Goal: Task Accomplishment & Management: Use online tool/utility

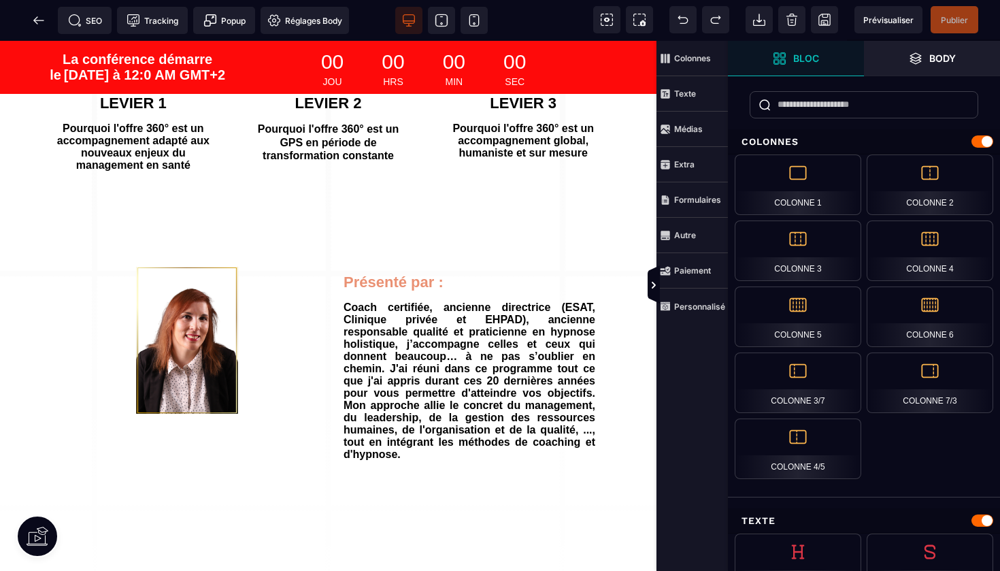
scroll to position [357, 0]
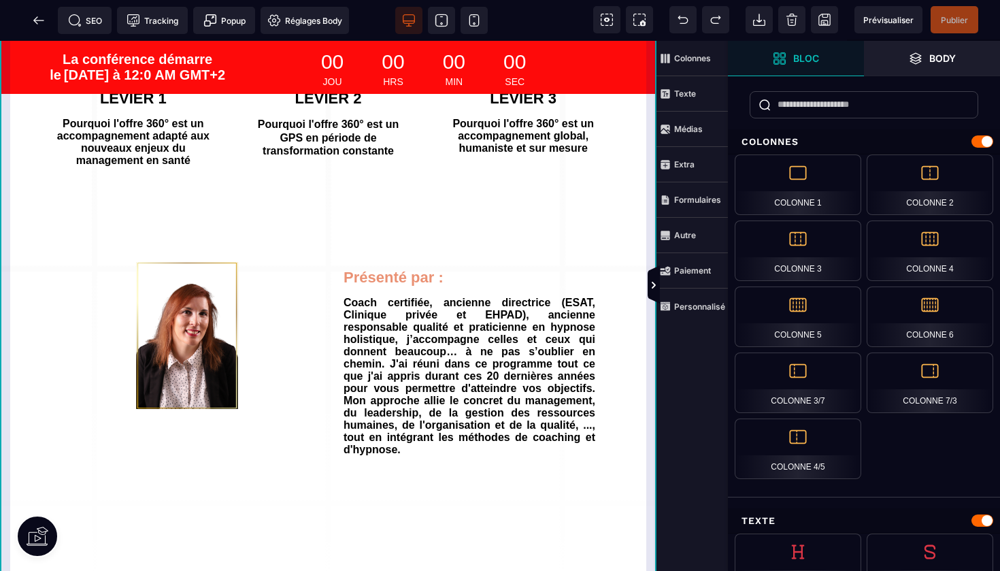
click at [652, 410] on div "Attention ! Le webinaire va bientôt commencer ! DES 30 JOURS, RETROUVEZ DU SENS…" at bounding box center [328, 145] width 657 height 922
select select "****"
select select
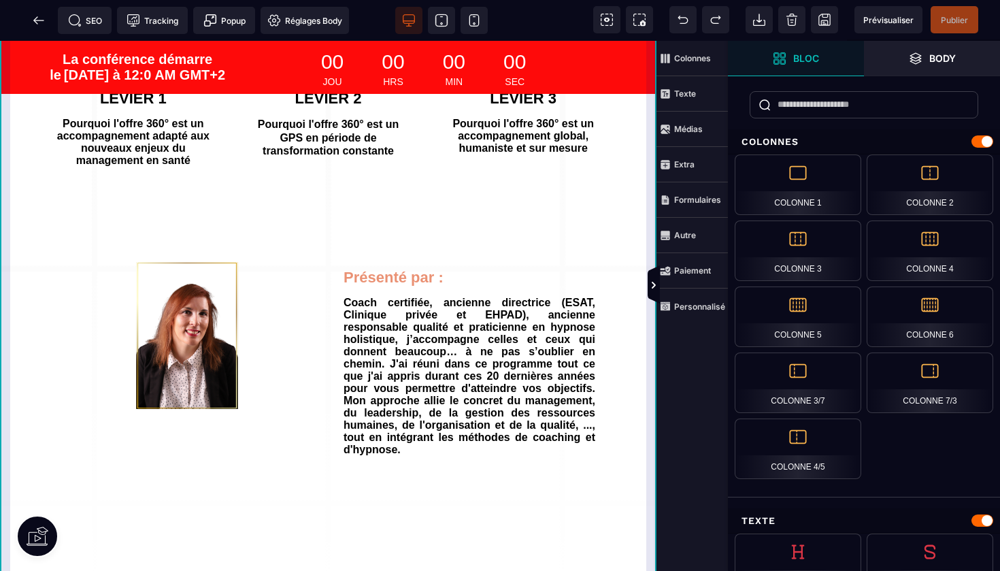
select select
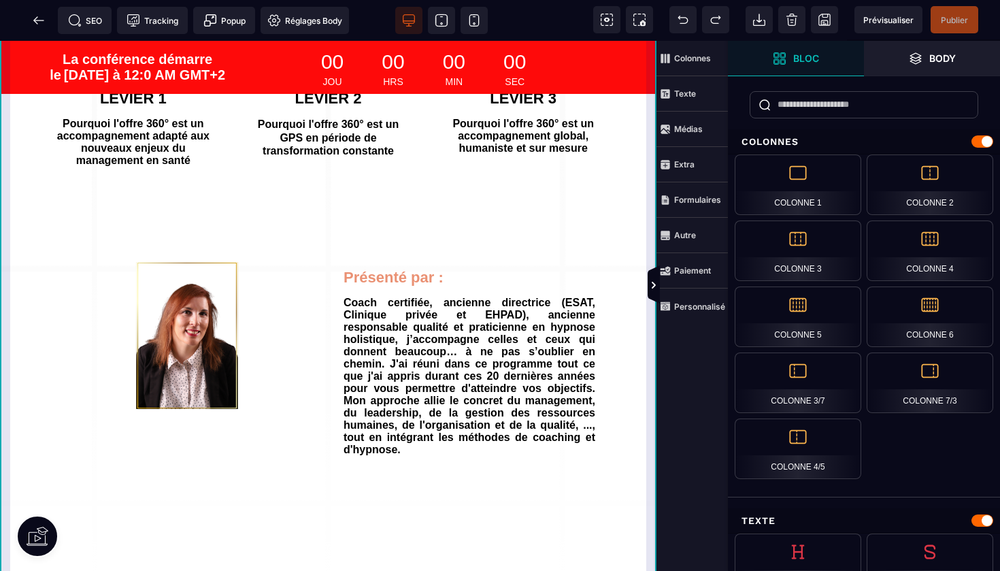
select select
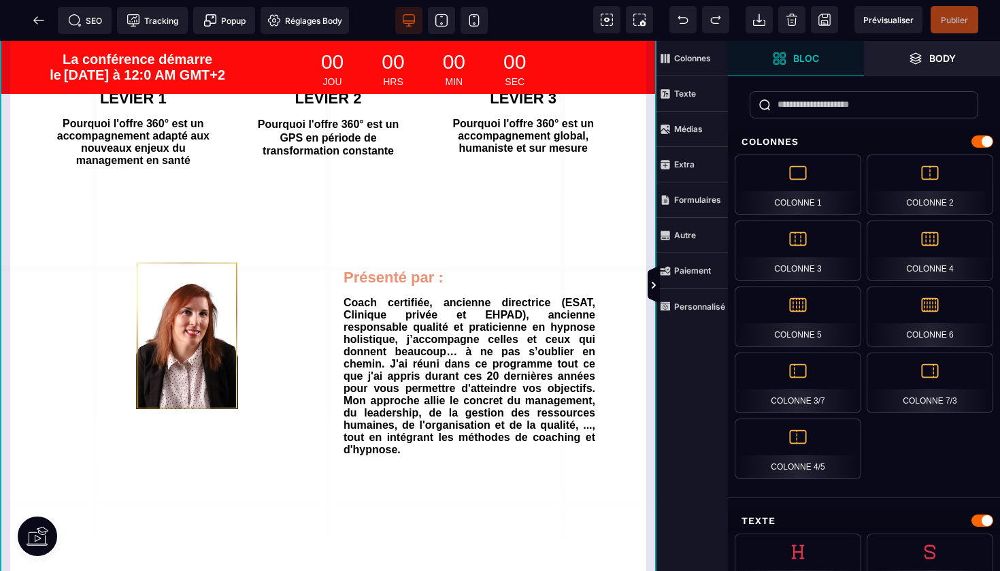
select select
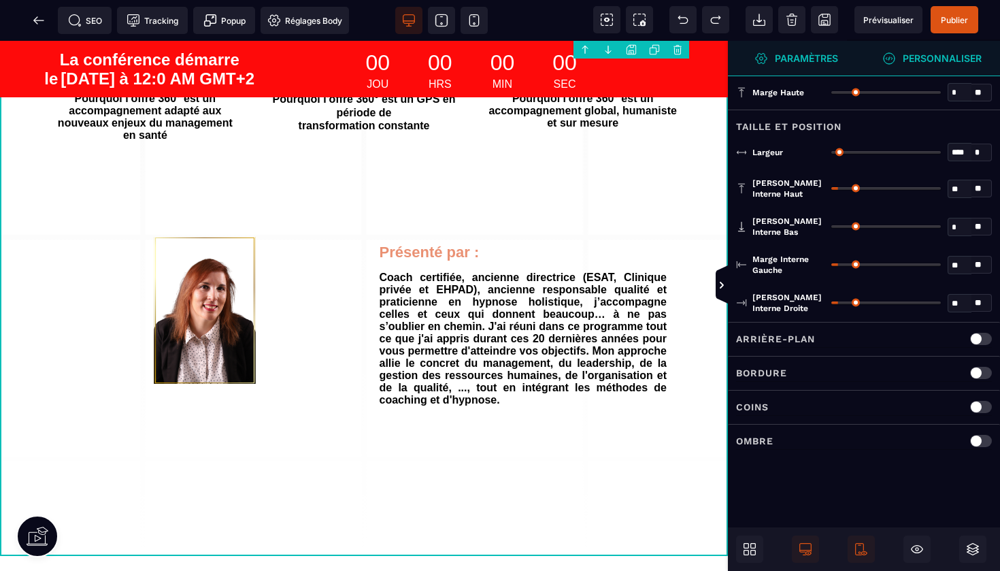
click at [899, 56] on span "Personnaliser" at bounding box center [931, 59] width 99 height 14
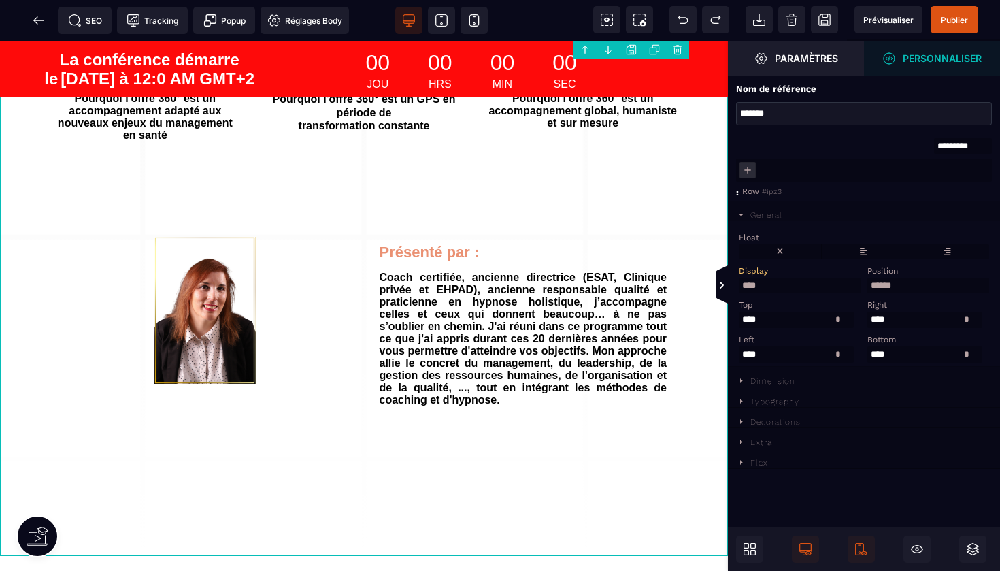
scroll to position [0, 0]
click at [741, 378] on icon at bounding box center [741, 380] width 3 height 5
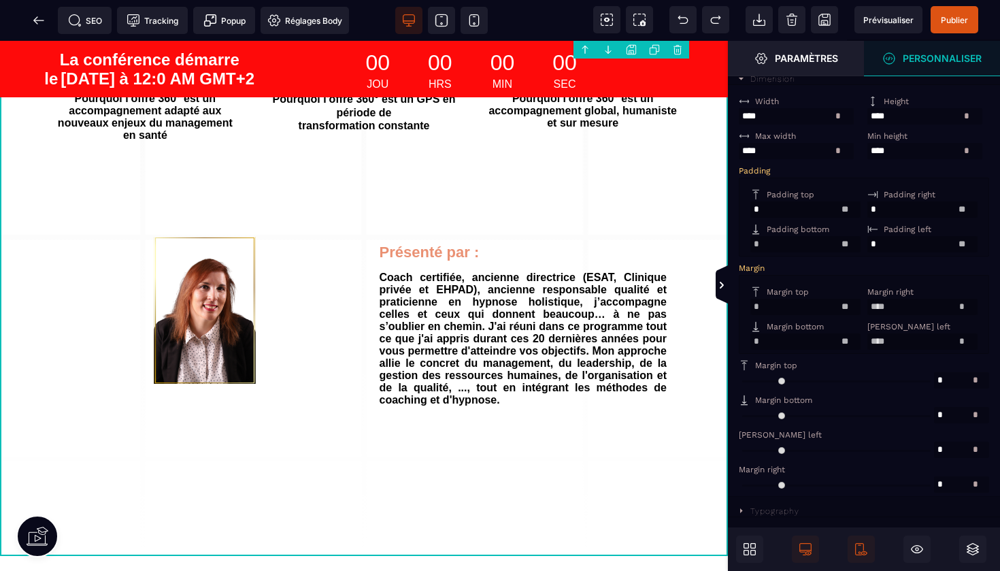
scroll to position [301, 0]
type input "**"
select select "**"
select select
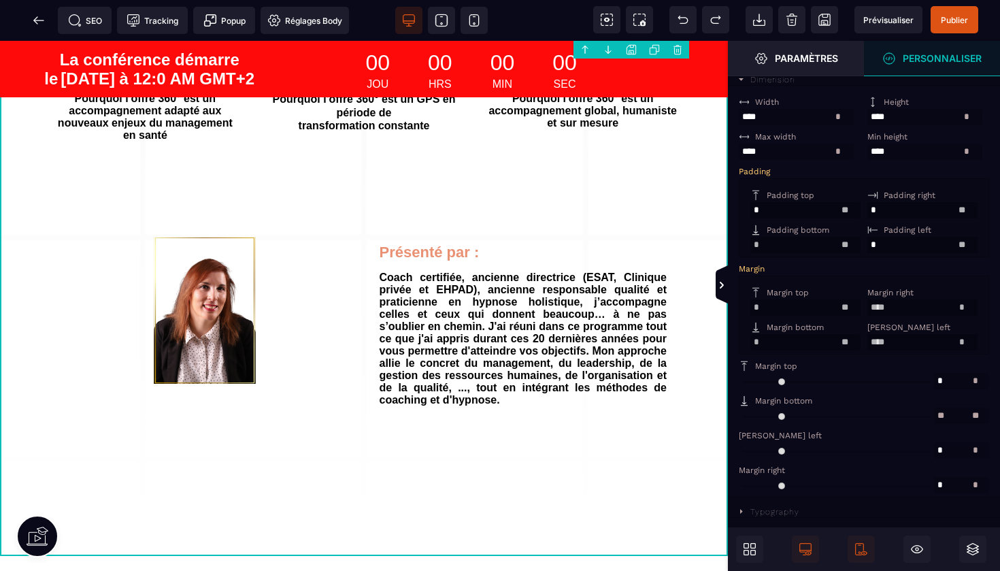
type input "**"
click at [755, 410] on input "range" at bounding box center [836, 416] width 195 height 16
click at [963, 15] on span "Publier" at bounding box center [954, 20] width 27 height 10
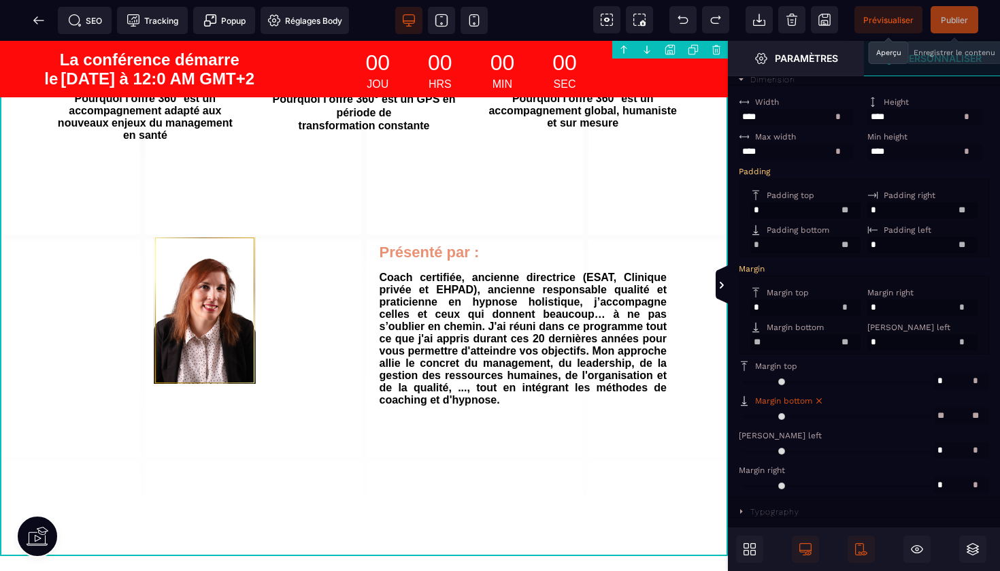
click at [875, 15] on span "Prévisualiser" at bounding box center [888, 20] width 50 height 10
click at [34, 22] on icon at bounding box center [39, 21] width 14 height 14
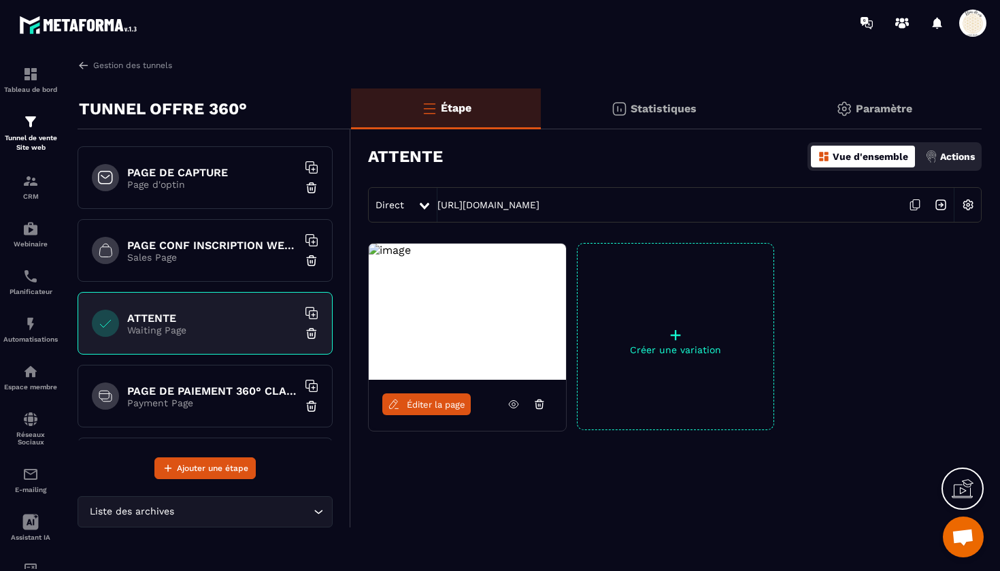
click at [219, 245] on h6 "PAGE CONF INSCRIPTION WEBINAIRE" at bounding box center [212, 245] width 170 height 13
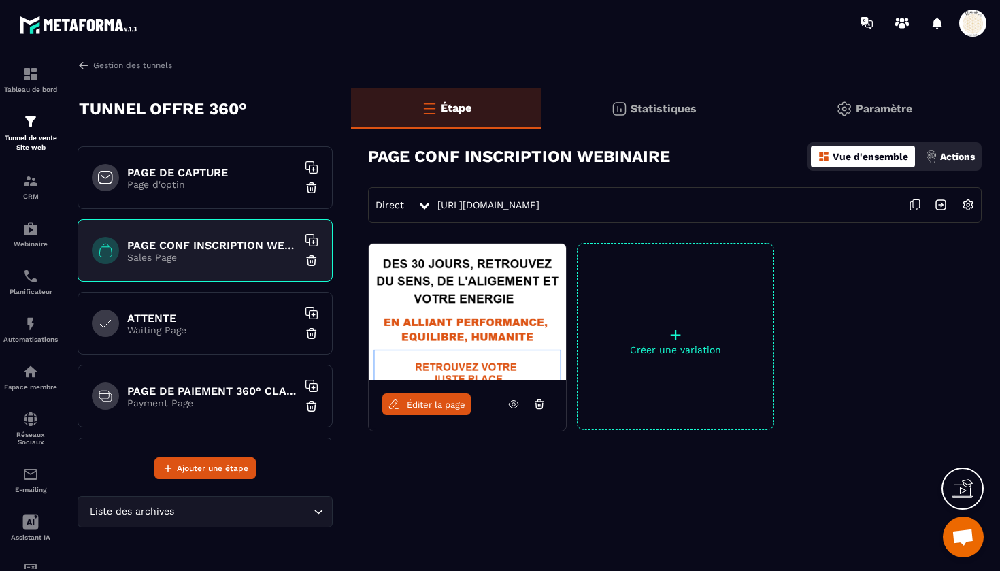
click at [436, 408] on span "Éditer la page" at bounding box center [436, 404] width 59 height 10
